Goal: Navigation & Orientation: Find specific page/section

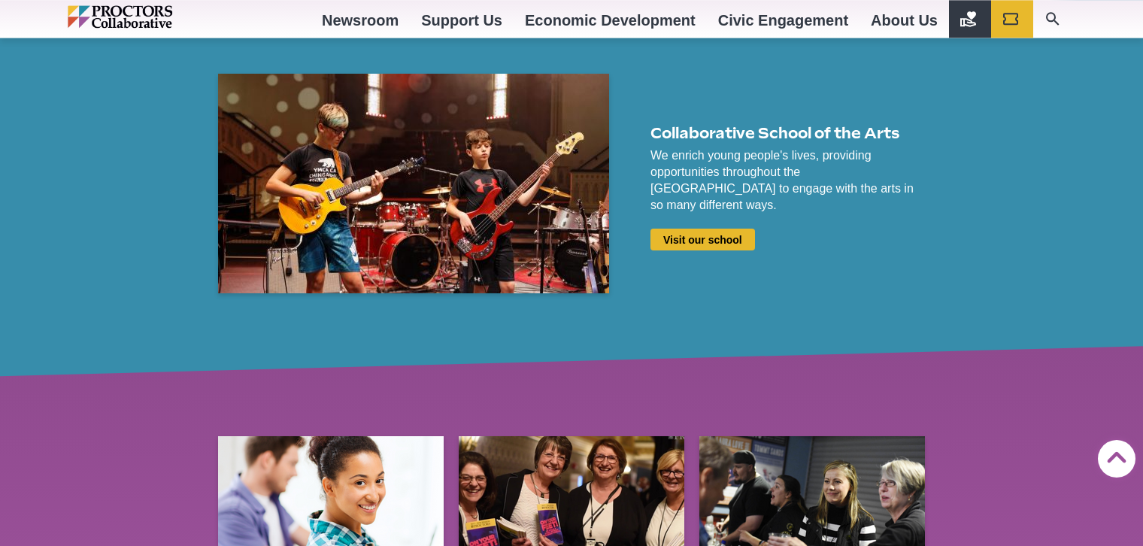
scroll to position [1840, 0]
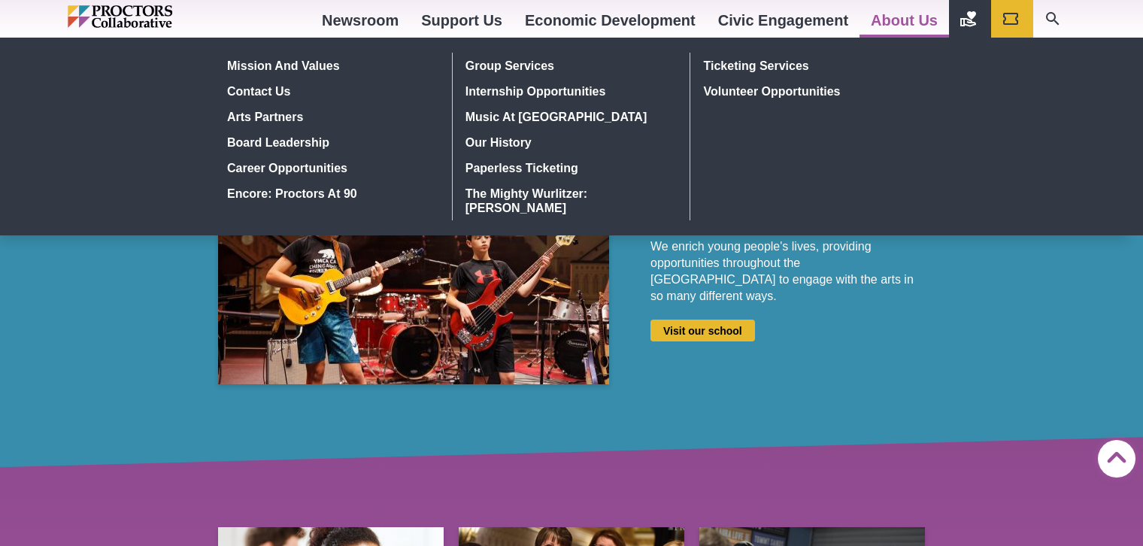
click at [904, 20] on link "About Us" at bounding box center [903, 20] width 89 height 41
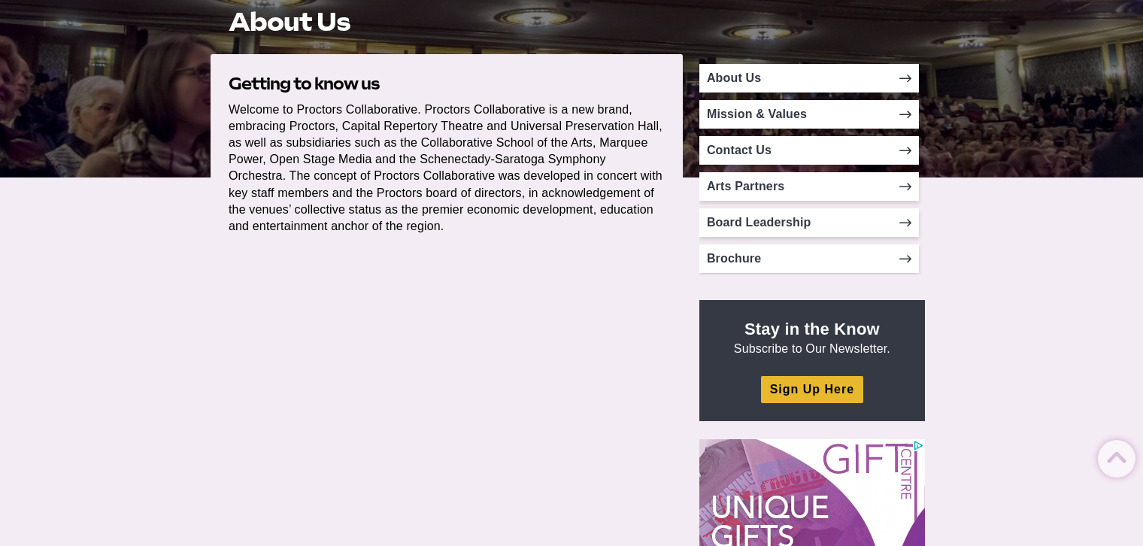
scroll to position [307, 0]
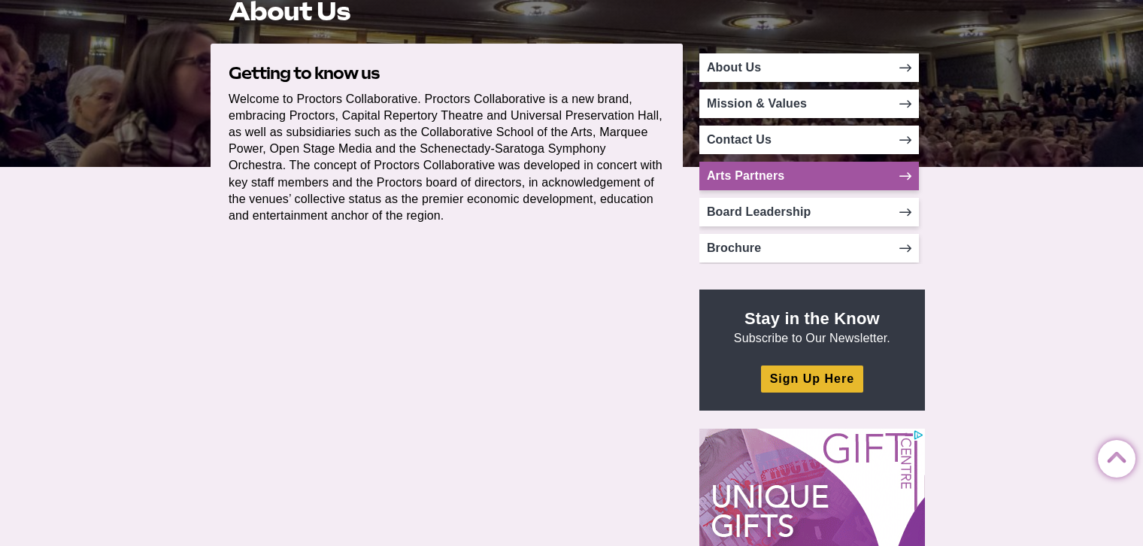
click at [859, 178] on link "Arts Partners" at bounding box center [809, 176] width 220 height 29
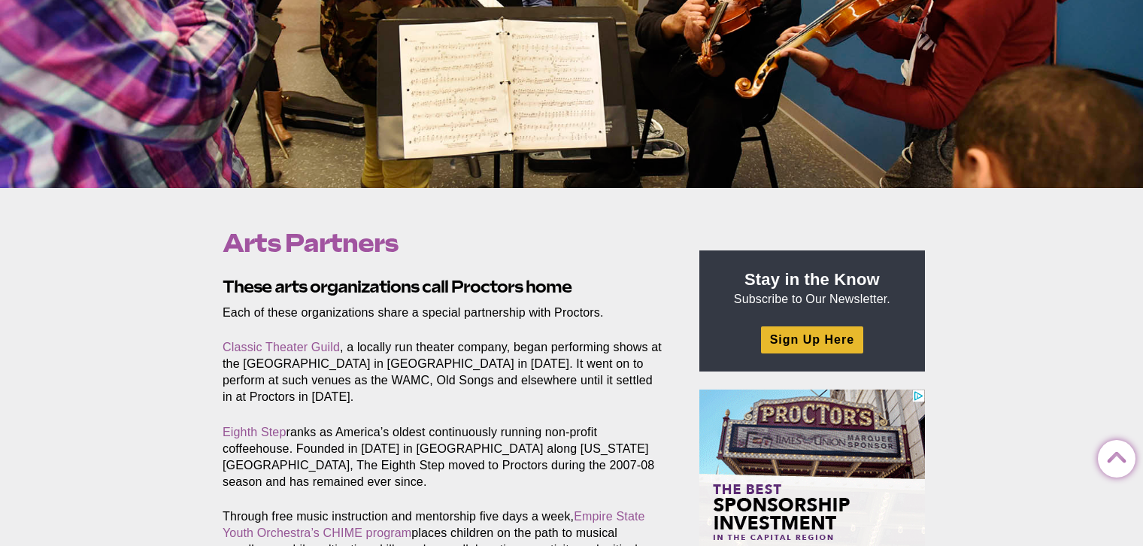
scroll to position [230, 0]
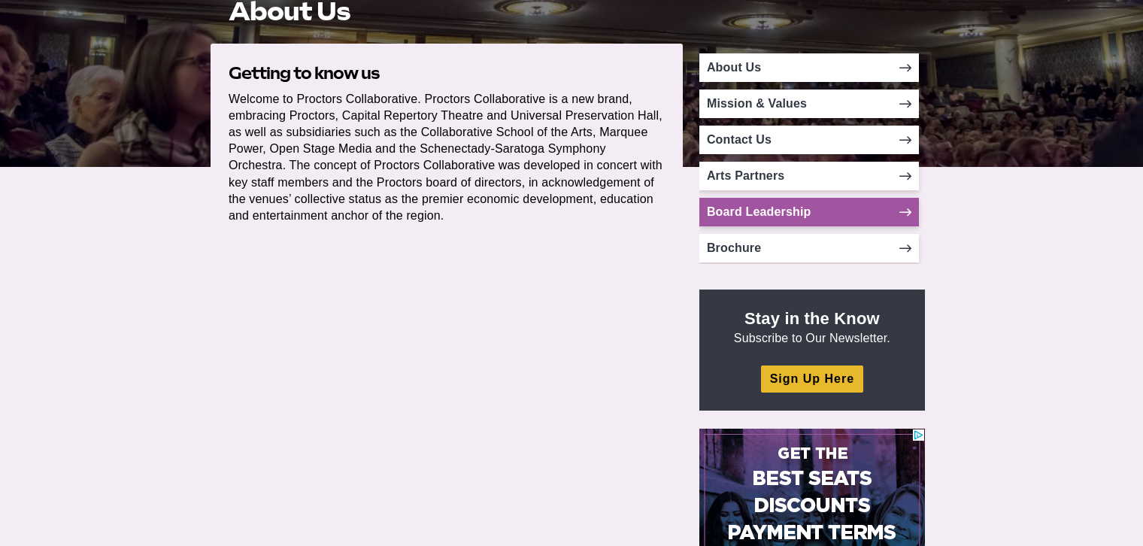
click at [864, 210] on link "Board Leadership" at bounding box center [809, 212] width 220 height 29
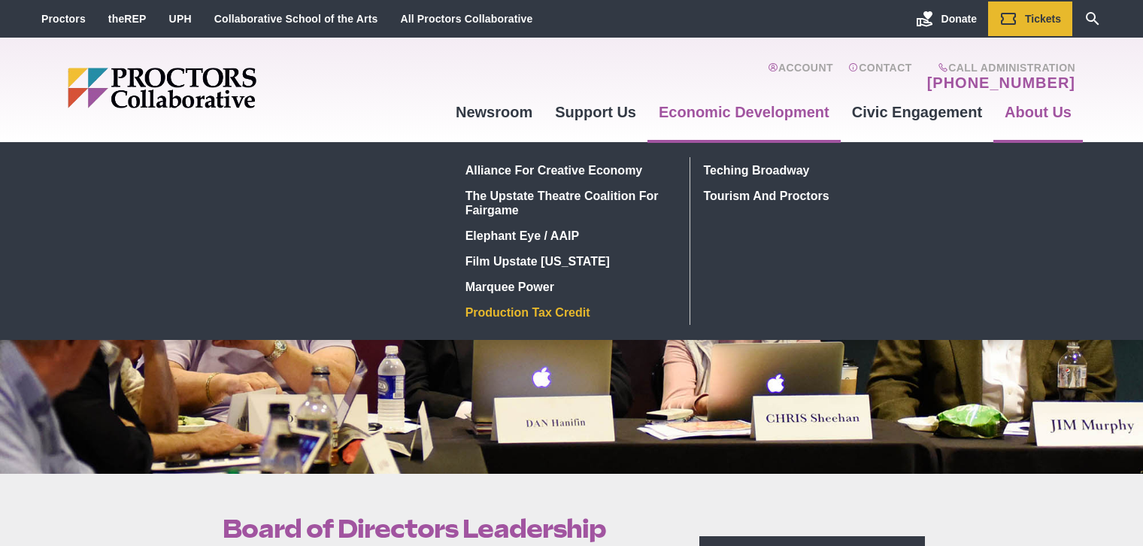
click at [549, 309] on link "Production Tax Credit" at bounding box center [568, 312] width 219 height 26
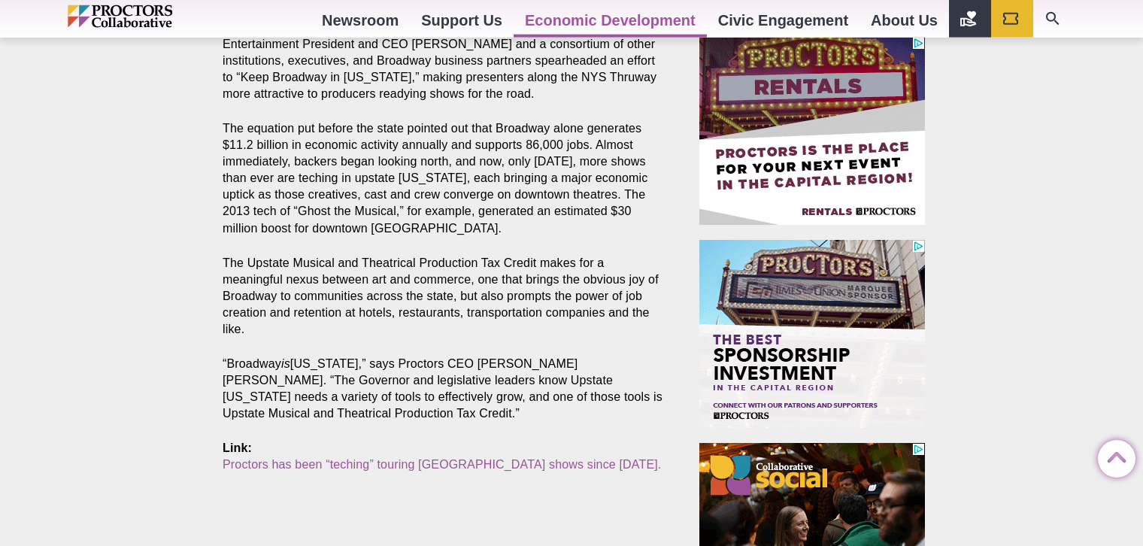
scroll to position [537, 0]
